Goal: Transaction & Acquisition: Obtain resource

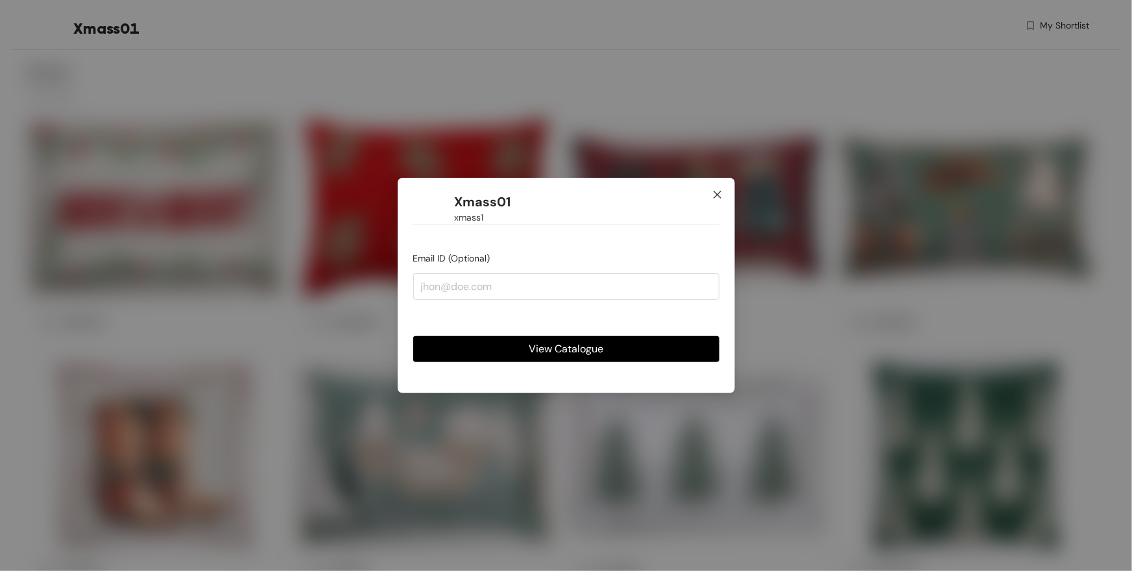
click at [719, 195] on icon "close" at bounding box center [718, 194] width 10 height 10
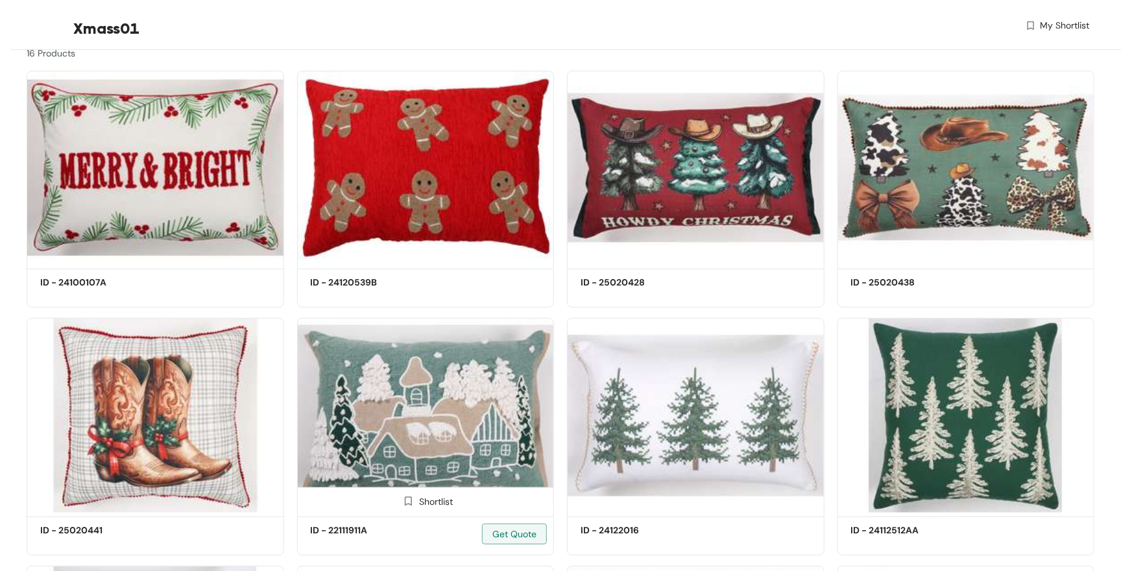
scroll to position [41, 0]
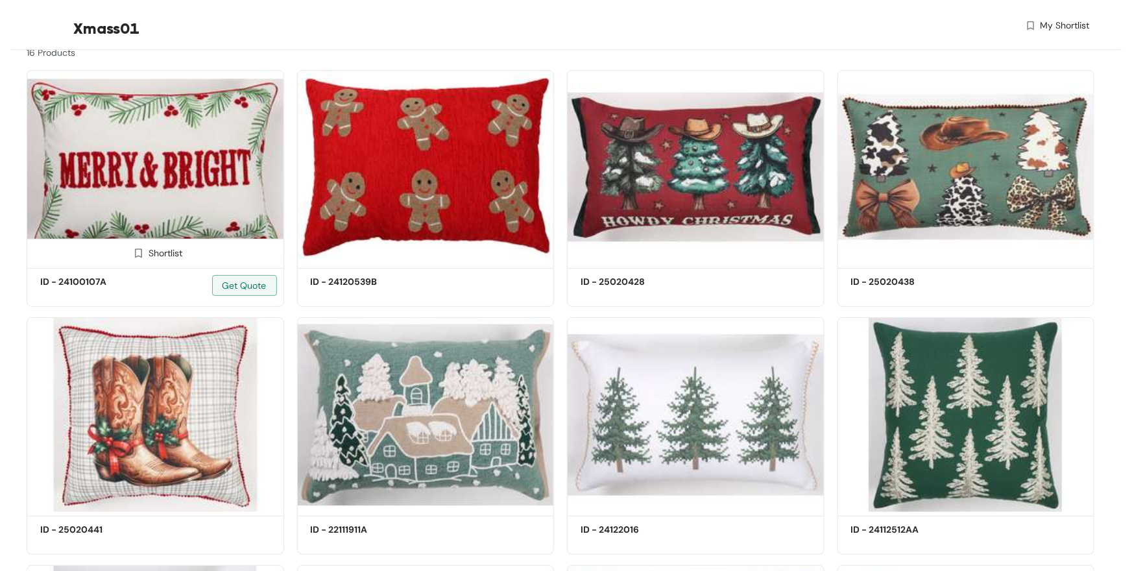
click at [197, 123] on img at bounding box center [156, 167] width 258 height 194
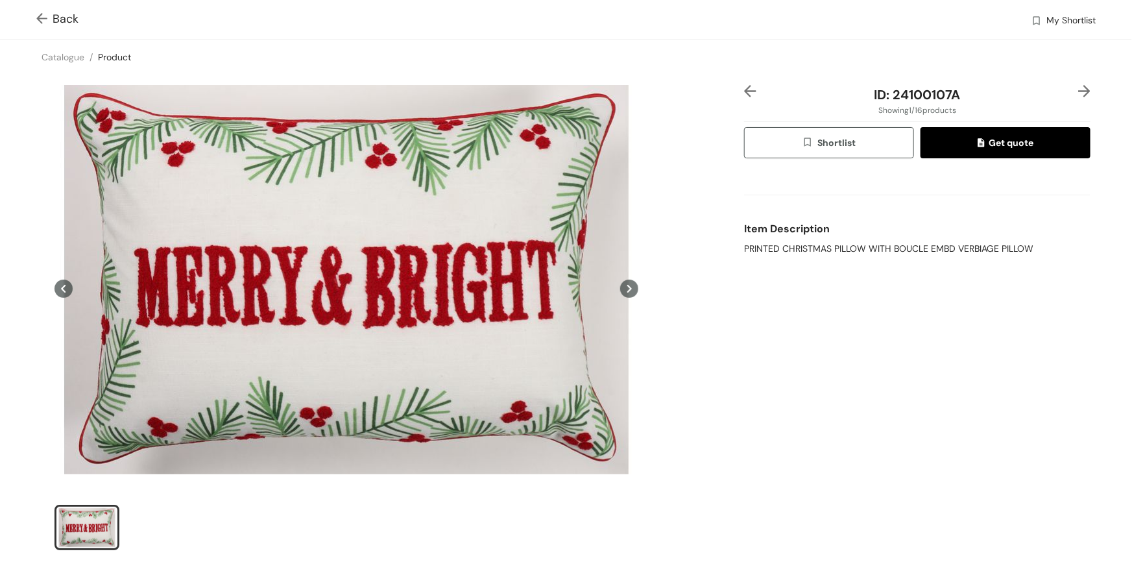
click at [838, 149] on span "Shortlist" at bounding box center [829, 143] width 54 height 15
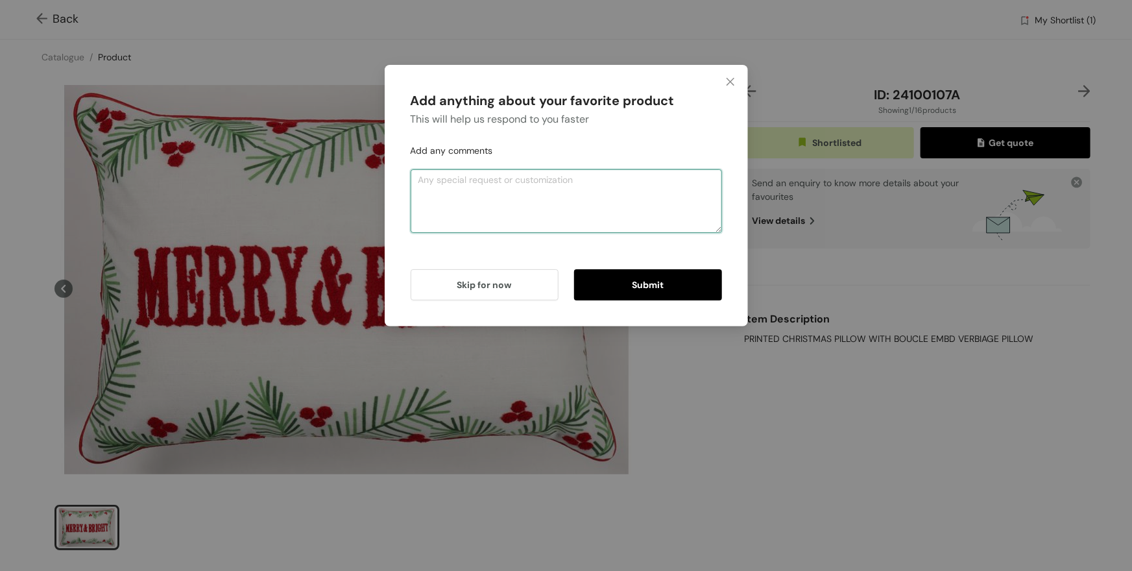
click at [537, 206] on textarea at bounding box center [566, 201] width 311 height 64
type textarea "share me the prices"
click at [676, 288] on button "Submit" at bounding box center [648, 284] width 148 height 31
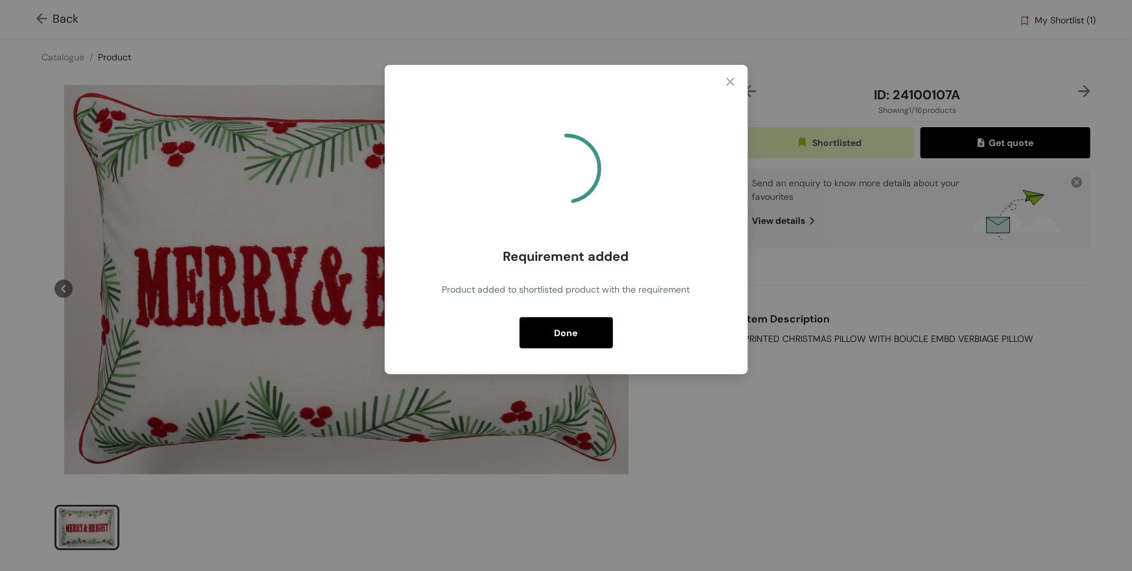
click at [530, 332] on button "Done" at bounding box center [566, 332] width 93 height 31
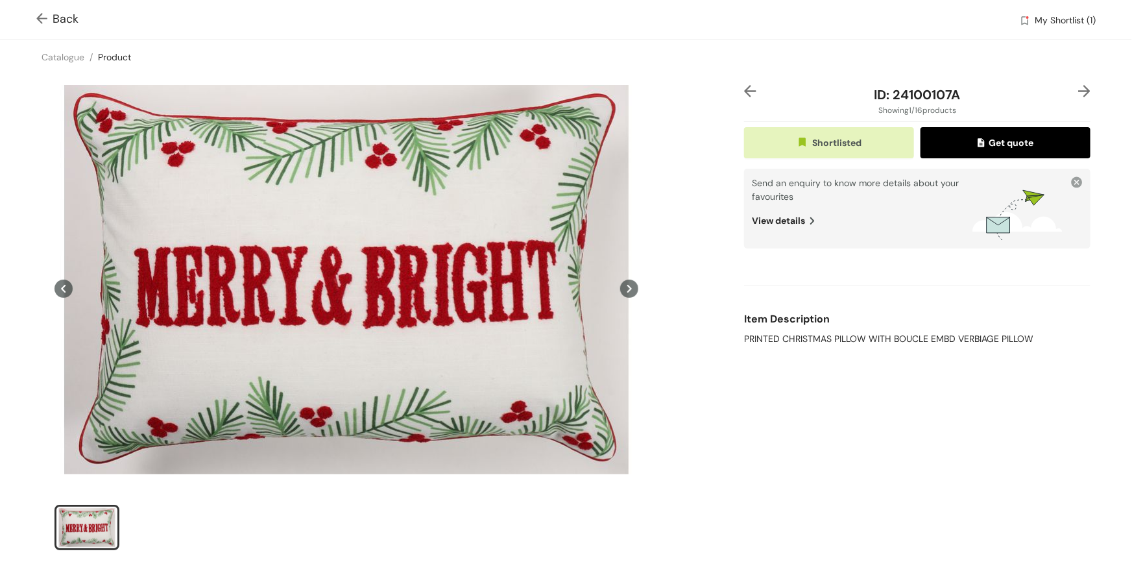
click at [36, 16] on img at bounding box center [44, 20] width 16 height 14
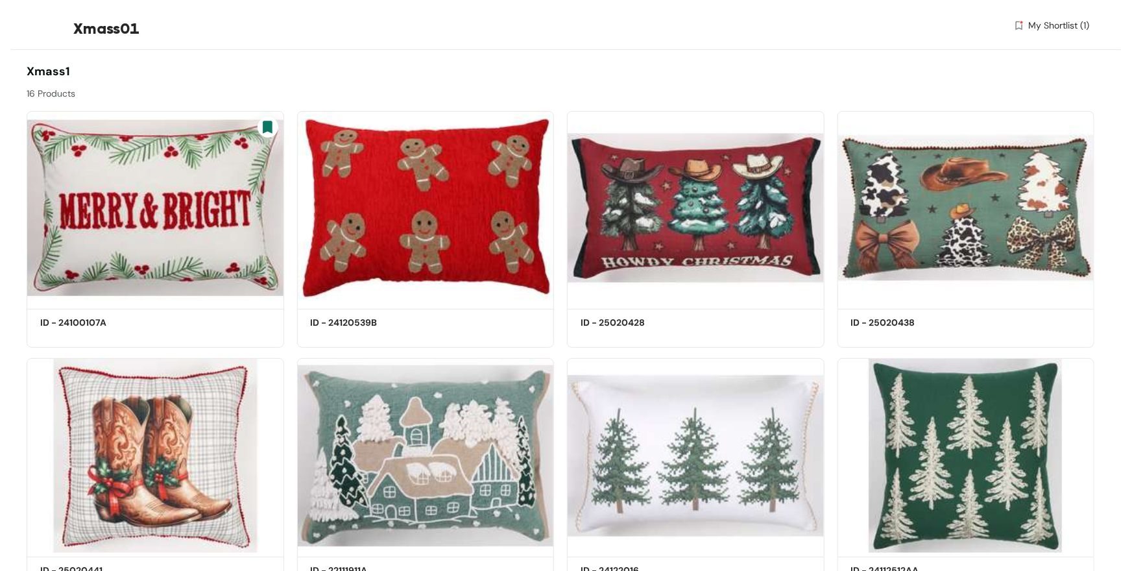
scroll to position [41, 0]
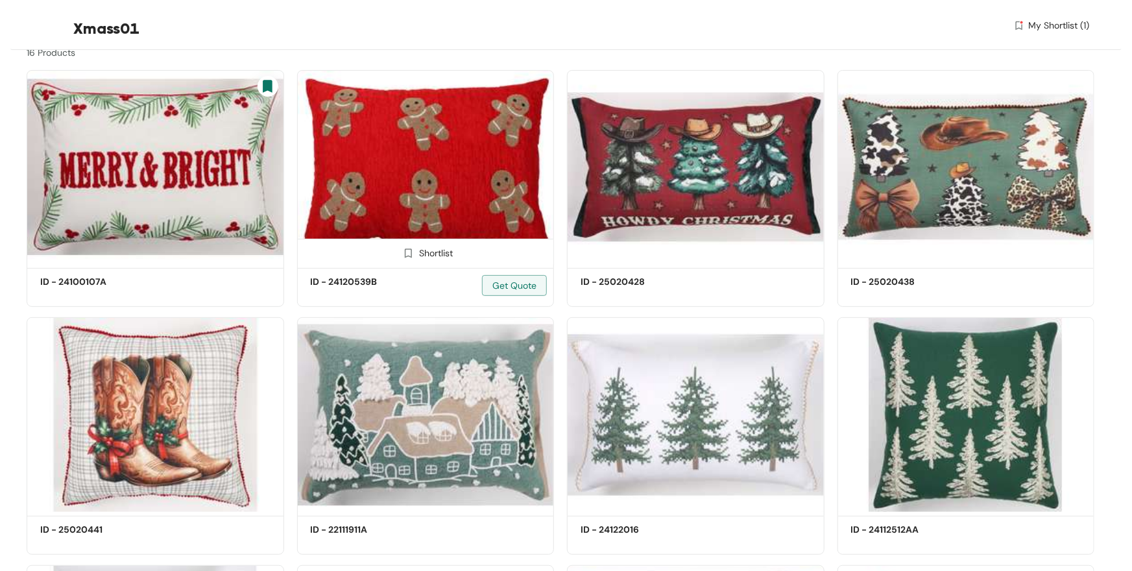
click at [428, 253] on div "Shortlist" at bounding box center [425, 252] width 55 height 12
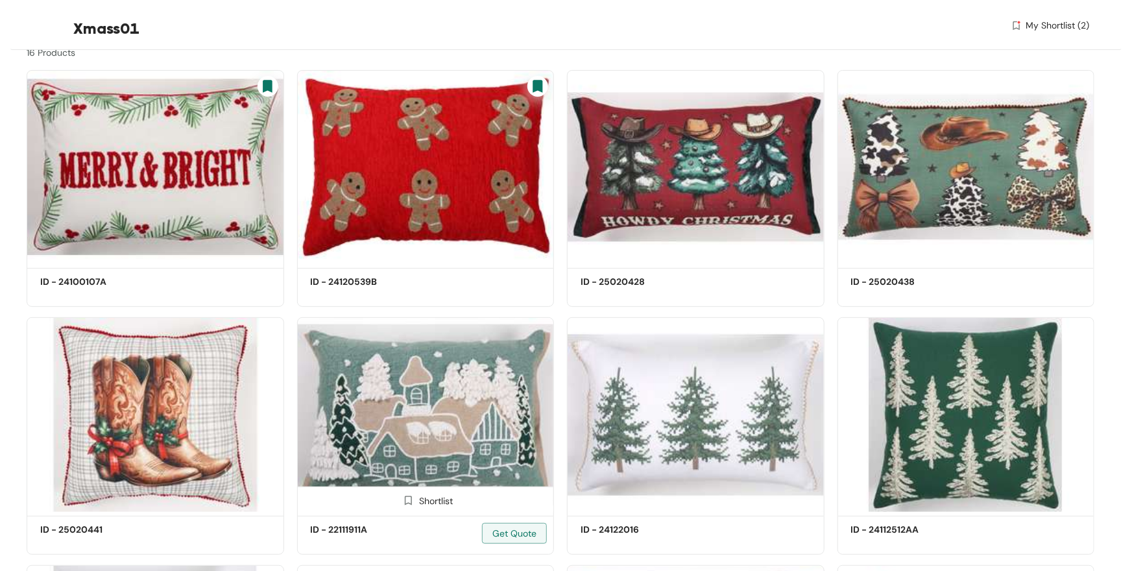
click at [430, 502] on div "Shortlist" at bounding box center [425, 500] width 55 height 12
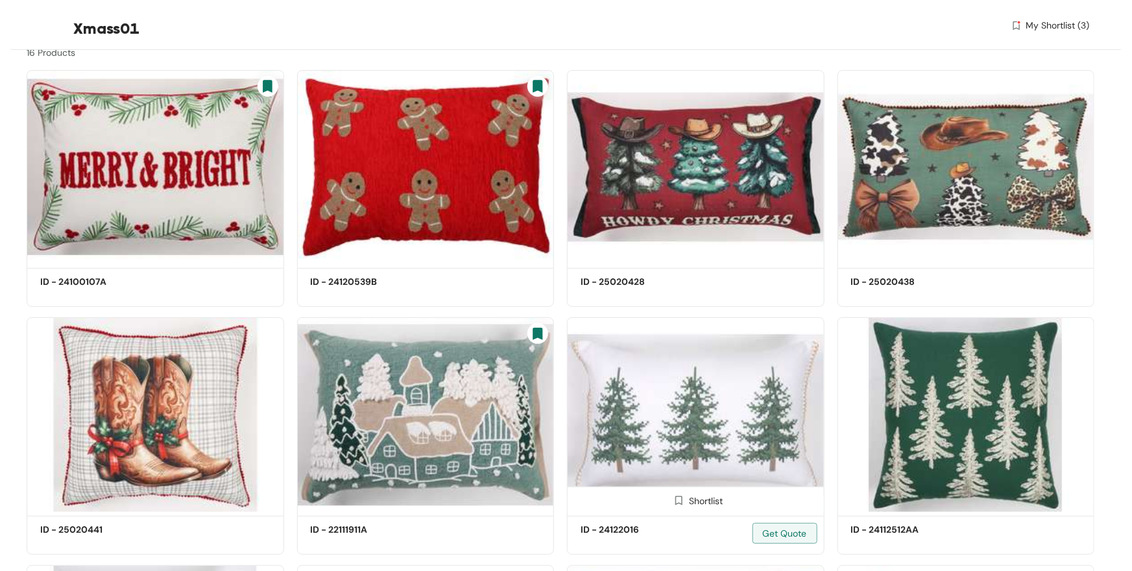
click at [721, 502] on div "Shortlist" at bounding box center [695, 500] width 55 height 12
click at [975, 254] on div "Shortlist" at bounding box center [966, 252] width 55 height 12
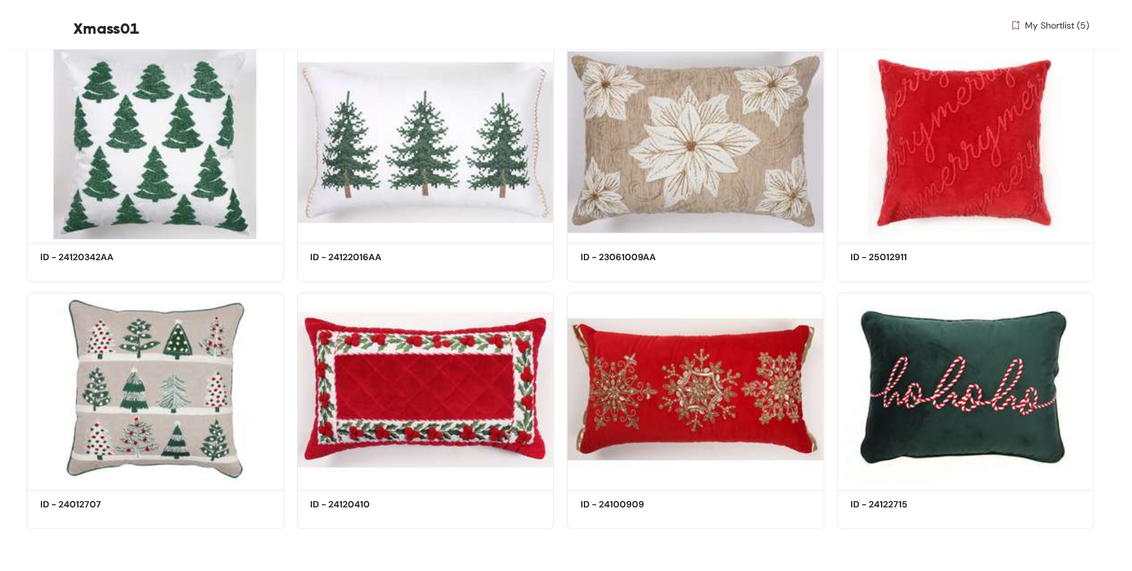
scroll to position [0, 0]
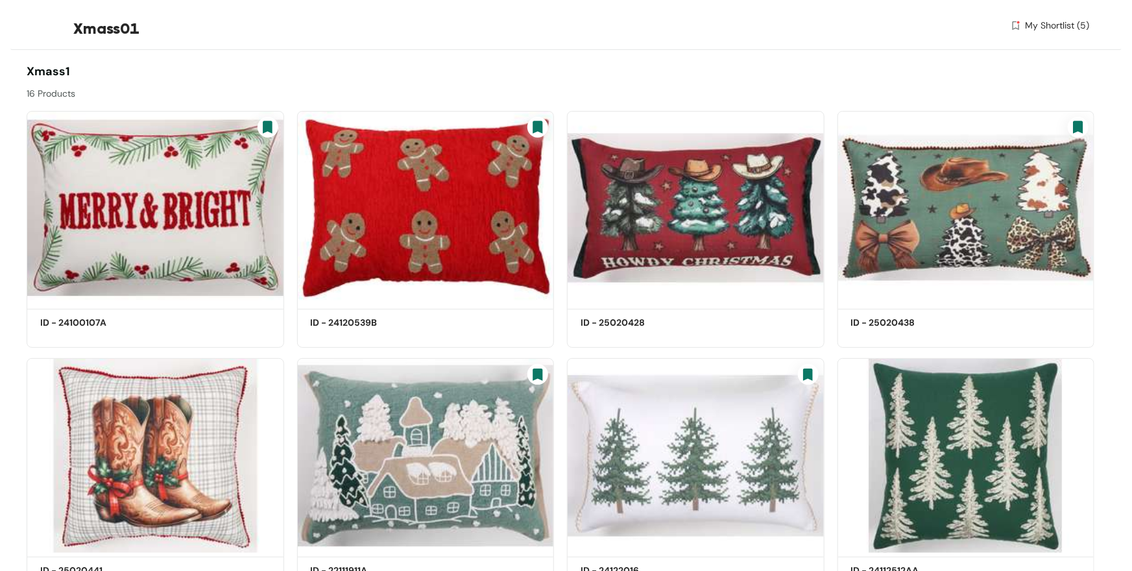
click at [1086, 21] on span "My Shortlist (5)" at bounding box center [1057, 26] width 64 height 14
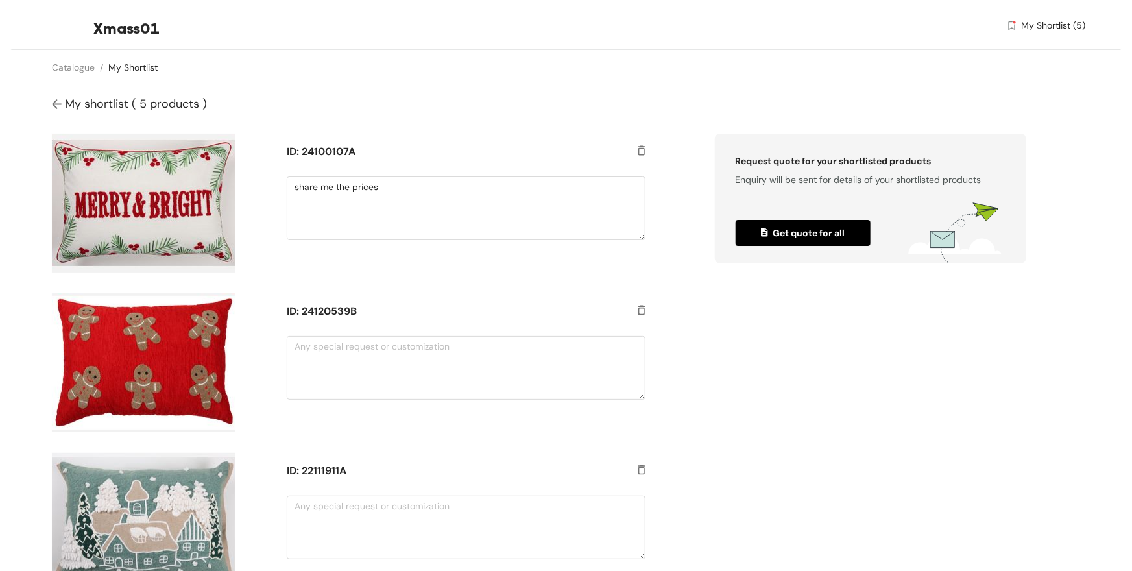
click at [812, 239] on span "Get quote for all" at bounding box center [803, 233] width 84 height 14
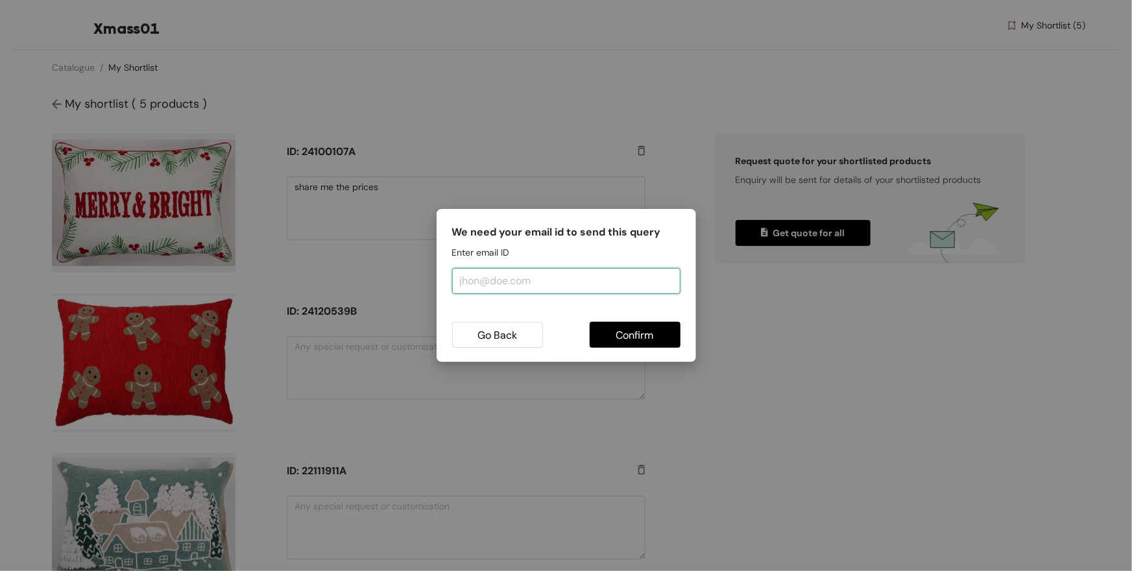
click at [530, 282] on input "email" at bounding box center [566, 281] width 228 height 26
type input "[PERSON_NAME][EMAIL_ADDRESS][DOMAIN_NAME]"
click at [638, 336] on span "Confirm" at bounding box center [635, 335] width 38 height 16
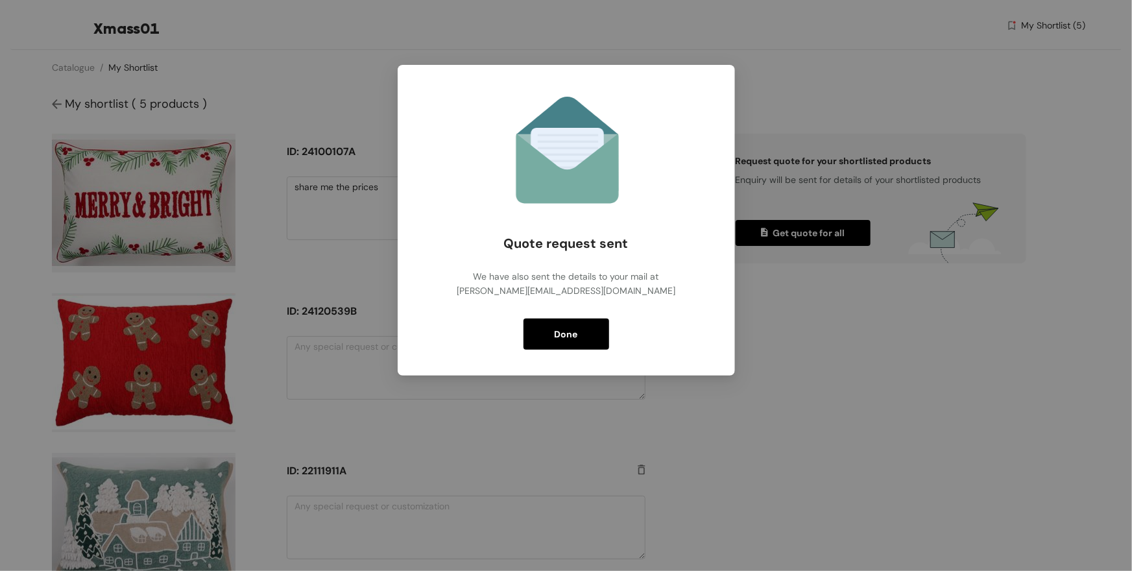
click at [572, 342] on button "Done" at bounding box center [567, 334] width 86 height 31
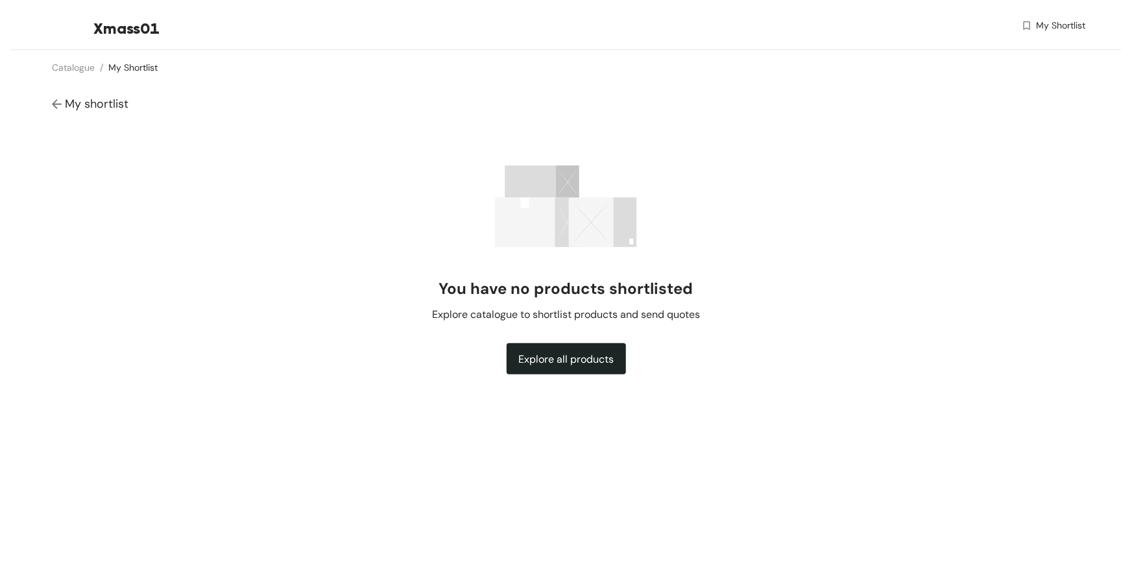
click at [57, 111] on img at bounding box center [58, 105] width 13 height 14
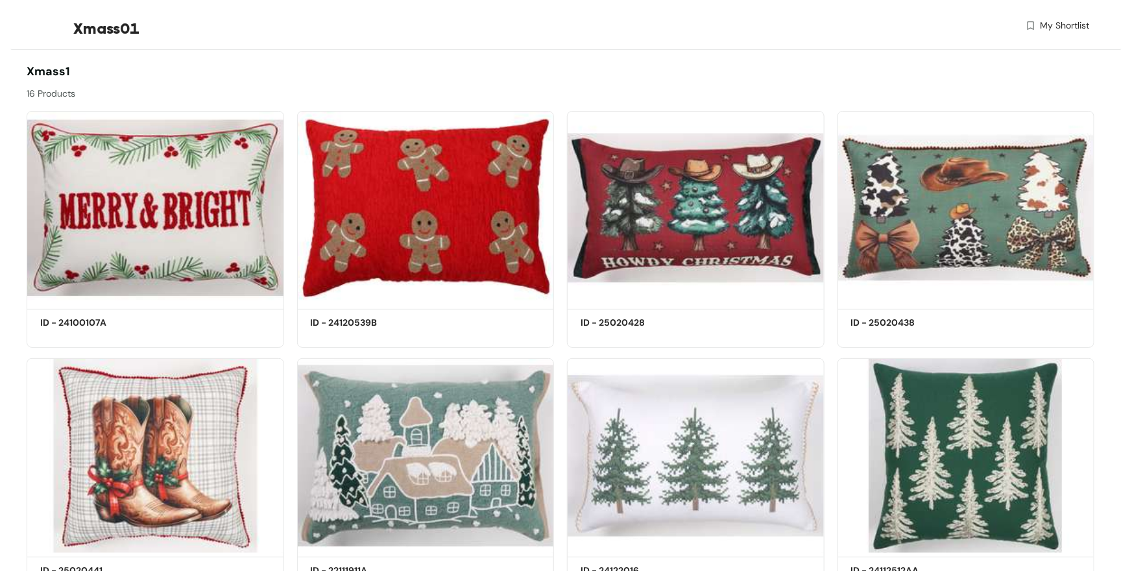
click at [57, 111] on img at bounding box center [156, 208] width 258 height 194
